Goal: Task Accomplishment & Management: Manage account settings

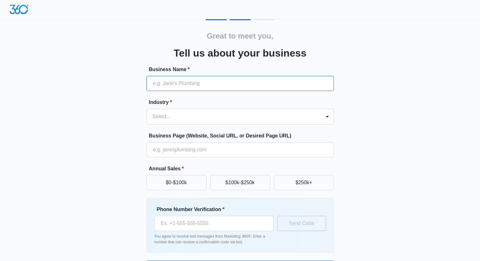
click at [208, 82] on input "Business Name *" at bounding box center [239, 83] width 187 height 15
type input "A Great Day in [GEOGRAPHIC_DATA]"
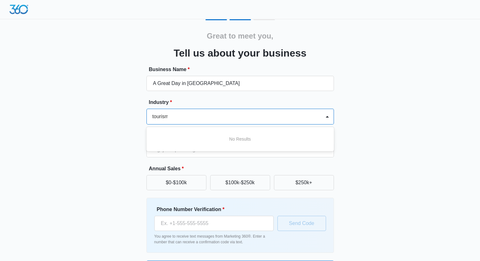
scroll to position [0, 1]
type input "tourism"
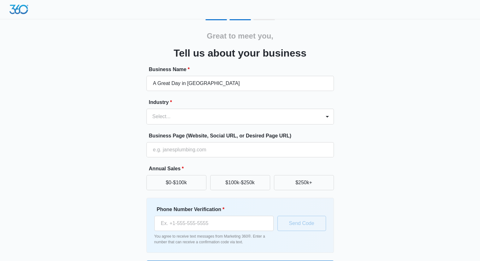
click at [364, 138] on div "Great to meet you, Tell us about your business Business Name * A Great Day in […" at bounding box center [240, 147] width 378 height 256
click at [243, 114] on div at bounding box center [232, 116] width 160 height 9
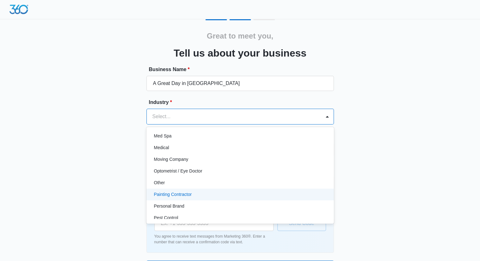
scroll to position [298, 0]
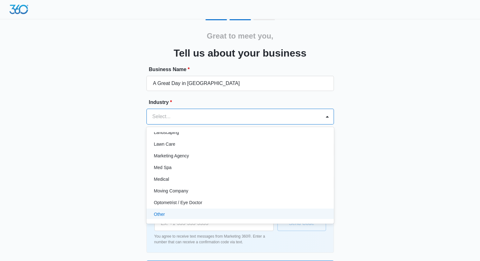
click at [206, 214] on div "Other" at bounding box center [239, 214] width 171 height 7
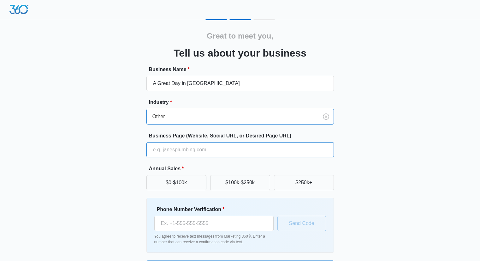
click at [193, 150] on input "Business Page (Website, Social URL, or Desired Page URL)" at bounding box center [239, 149] width 187 height 15
type input "[DOMAIN_NAME]"
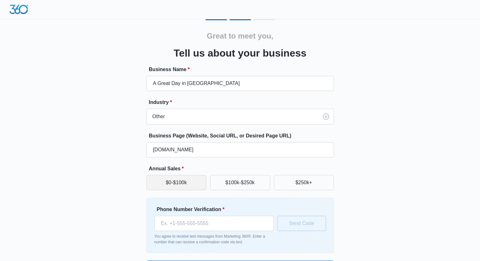
click at [180, 175] on button "$0-$100k" at bounding box center [176, 182] width 60 height 15
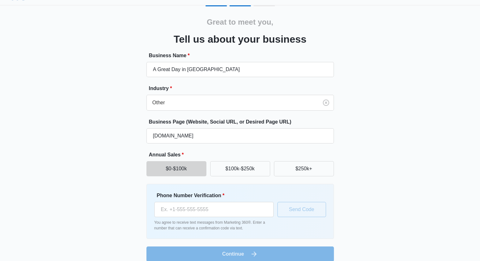
scroll to position [22, 0]
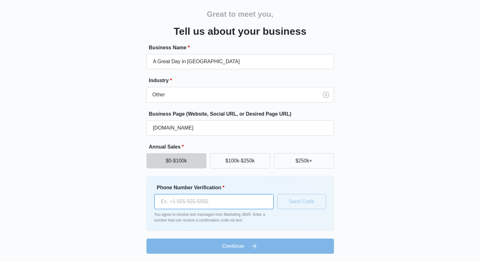
click at [211, 202] on input "Phone Number Verification *" at bounding box center [213, 201] width 119 height 15
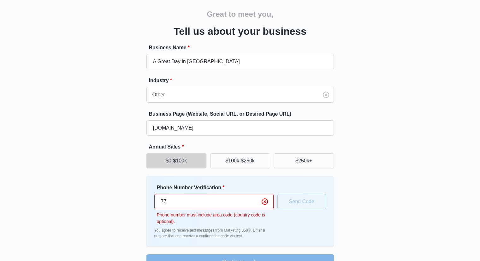
type input "7"
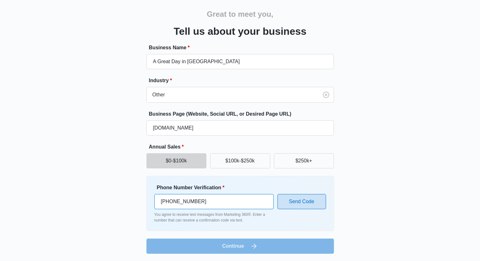
type input "[PHONE_NUMBER]"
click at [319, 199] on button "Send Code" at bounding box center [301, 201] width 49 height 15
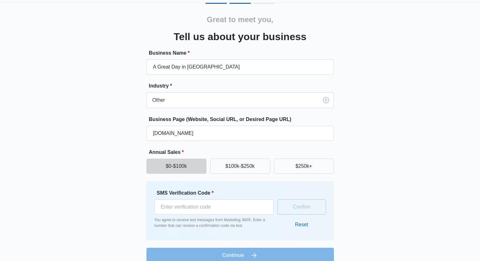
scroll to position [26, 0]
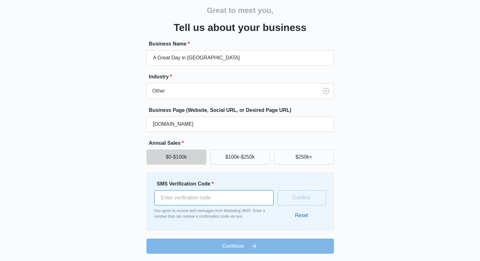
click at [225, 201] on input "SMS Verification Code *" at bounding box center [213, 197] width 119 height 15
type input "385201"
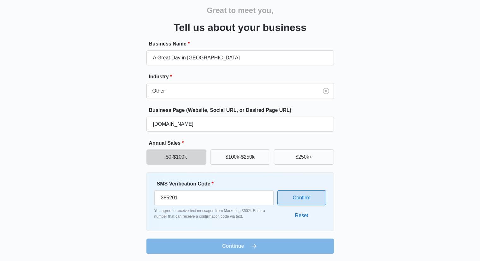
click at [294, 194] on button "Confirm" at bounding box center [301, 197] width 49 height 15
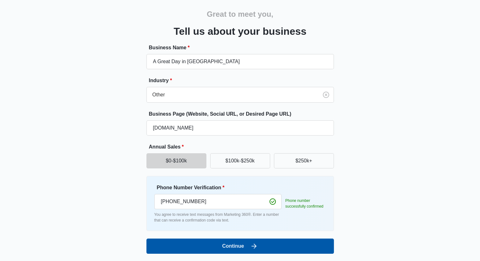
click at [266, 240] on button "Continue" at bounding box center [239, 245] width 187 height 15
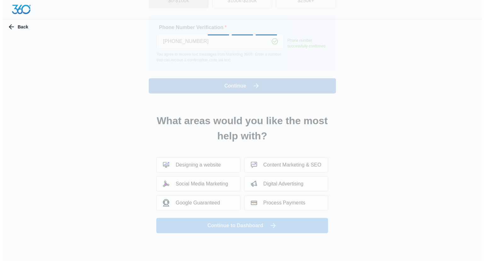
scroll to position [0, 0]
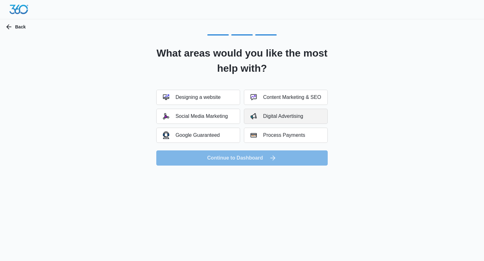
click at [305, 115] on button "Digital Advertising" at bounding box center [286, 115] width 84 height 15
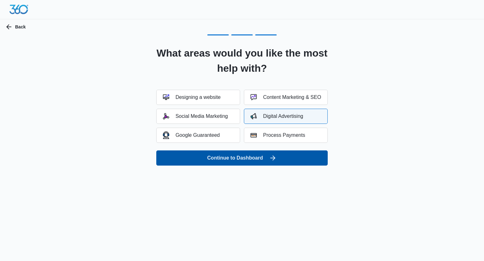
click at [278, 161] on button "Continue to Dashboard" at bounding box center [242, 157] width 172 height 15
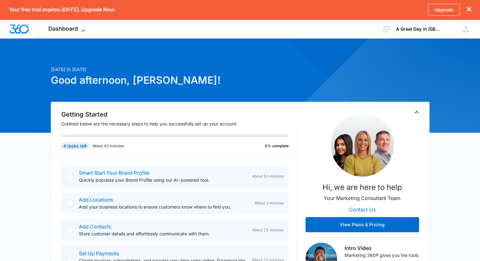
click at [64, 25] on span "Dashboard" at bounding box center [63, 28] width 30 height 7
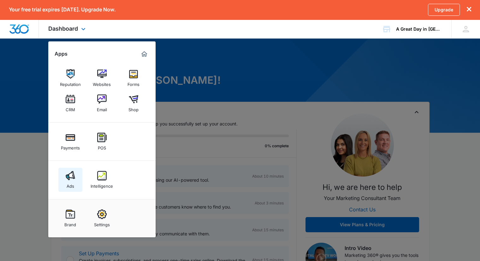
click at [70, 177] on img at bounding box center [70, 175] width 9 height 9
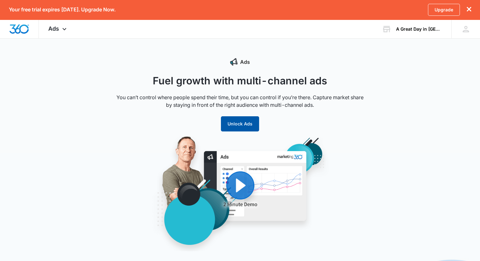
click at [237, 124] on button "Unlock Ads" at bounding box center [240, 123] width 38 height 15
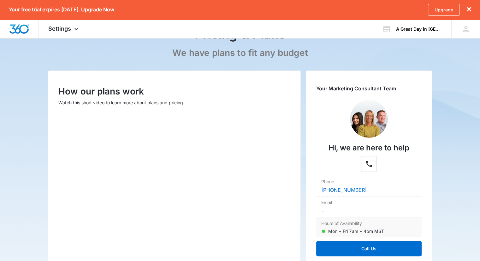
scroll to position [43, 0]
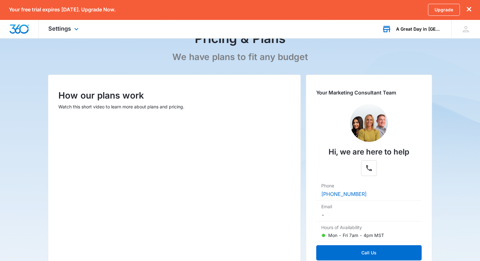
click at [430, 30] on div "A Great Day in [GEOGRAPHIC_DATA]" at bounding box center [419, 28] width 46 height 5
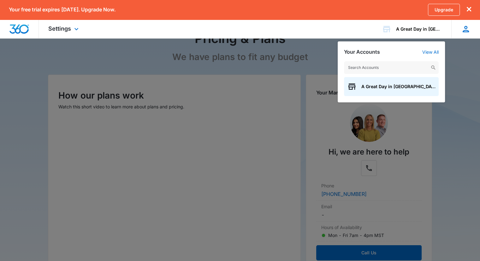
click at [467, 32] on icon at bounding box center [465, 28] width 9 height 9
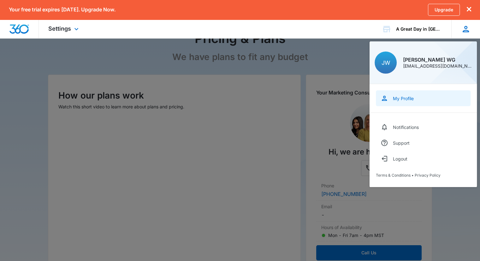
click at [406, 97] on div "My Profile" at bounding box center [403, 98] width 21 height 5
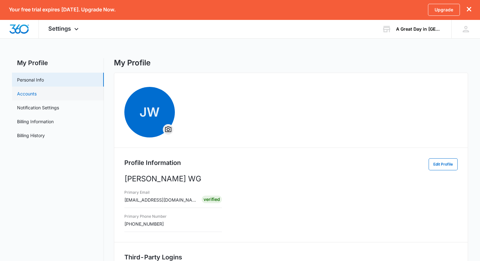
click at [37, 96] on link "Accounts" at bounding box center [27, 93] width 20 height 7
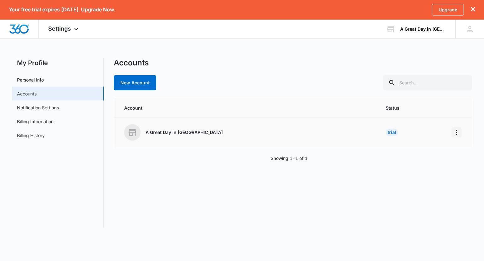
click at [457, 131] on icon "Home" at bounding box center [457, 132] width 8 height 8
click at [48, 109] on link "Notification Settings" at bounding box center [38, 107] width 42 height 7
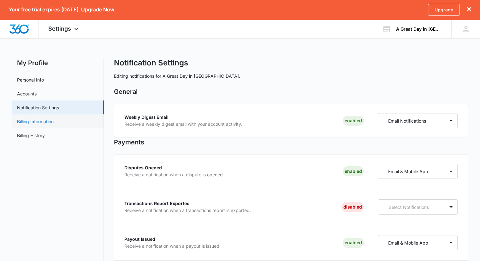
click at [46, 122] on link "Billing Information" at bounding box center [35, 121] width 37 height 7
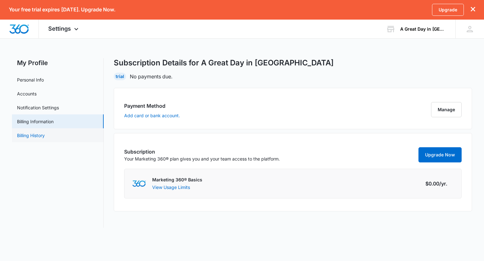
click at [39, 138] on link "Billing History" at bounding box center [31, 135] width 28 height 7
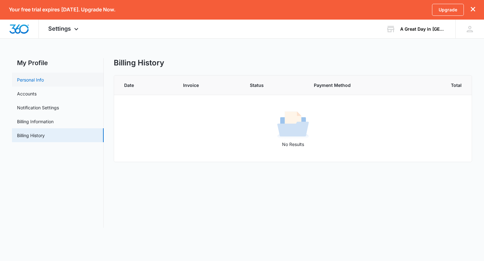
click at [44, 77] on link "Personal Info" at bounding box center [30, 79] width 27 height 7
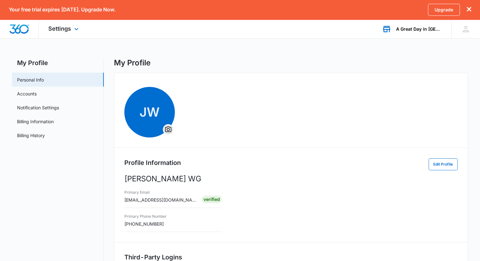
click at [411, 29] on div "A Great Day in [GEOGRAPHIC_DATA]" at bounding box center [419, 28] width 46 height 5
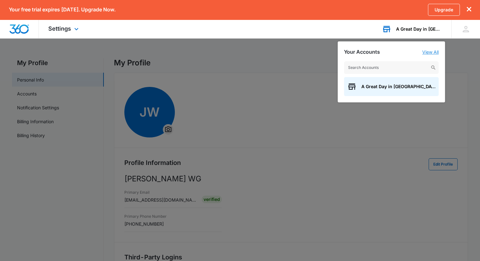
click at [430, 53] on link "View All" at bounding box center [430, 51] width 16 height 5
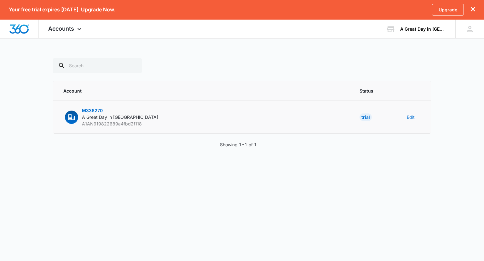
click at [410, 115] on button "Edit" at bounding box center [411, 117] width 8 height 7
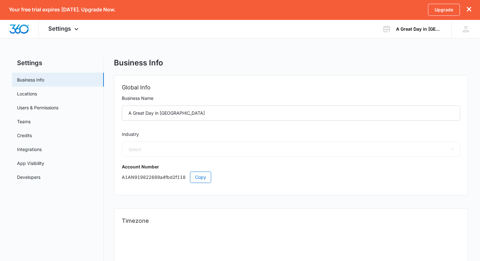
select select "52"
select select "US"
select select "America/Los_Angeles"
click at [77, 34] on div "Settings Apps Reputation Websites Forms CRM Email Shop Payments POS Ads Intelli…" at bounding box center [64, 29] width 51 height 19
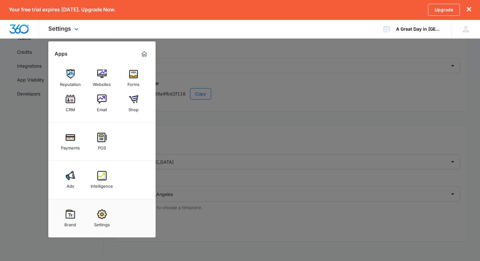
scroll to position [85, 0]
click at [98, 214] on img at bounding box center [101, 213] width 9 height 9
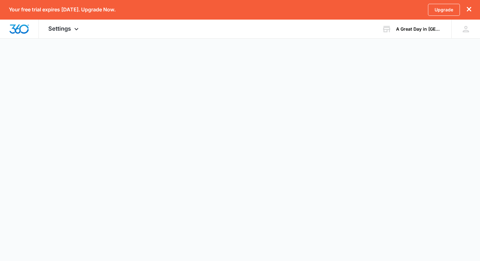
select select "52"
select select "US"
select select "America/Los_Angeles"
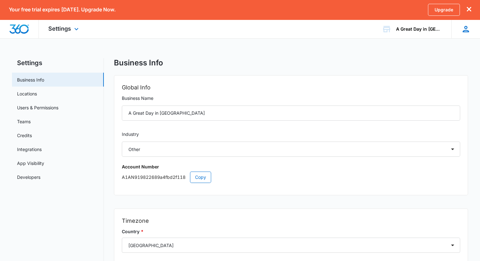
click at [468, 29] on icon at bounding box center [465, 28] width 9 height 9
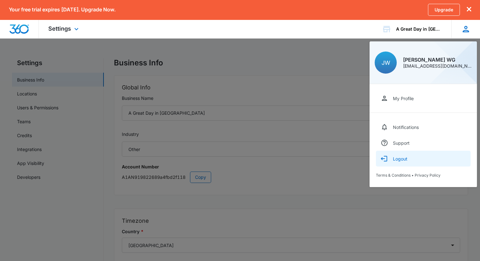
click at [403, 156] on div "Logout" at bounding box center [400, 158] width 15 height 5
